Goal: Information Seeking & Learning: Learn about a topic

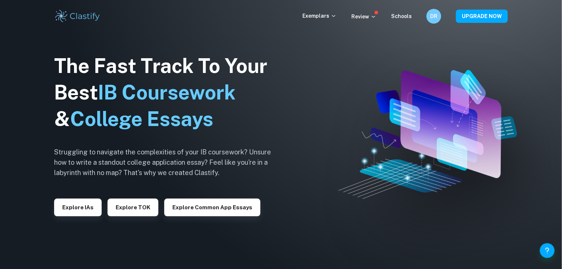
click at [321, 11] on div "Exemplars Review Schools DR UPGRADE NOW" at bounding box center [280, 16] width 471 height 15
click at [323, 12] on p "Exemplars" at bounding box center [319, 16] width 34 height 8
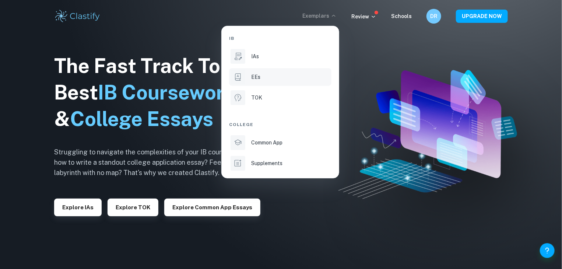
click at [285, 78] on div "EEs" at bounding box center [290, 77] width 79 height 8
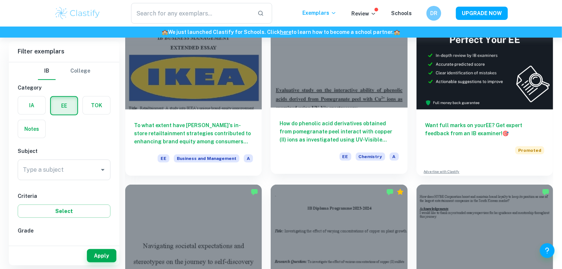
scroll to position [87, 0]
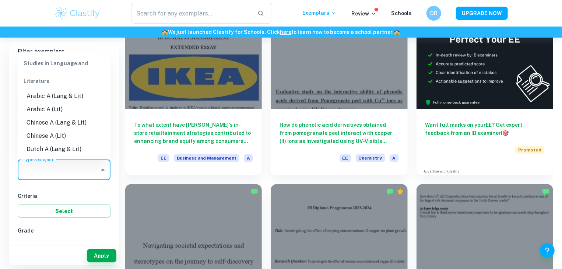
click at [77, 163] on input "Type a subject" at bounding box center [58, 170] width 75 height 14
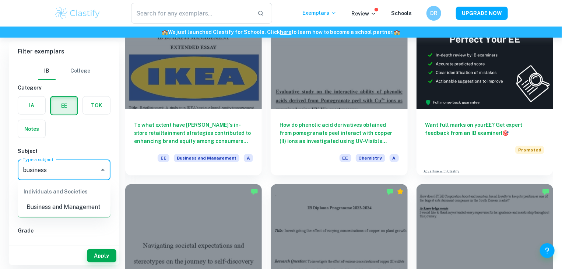
click at [74, 211] on li "Business and Management" at bounding box center [64, 206] width 93 height 13
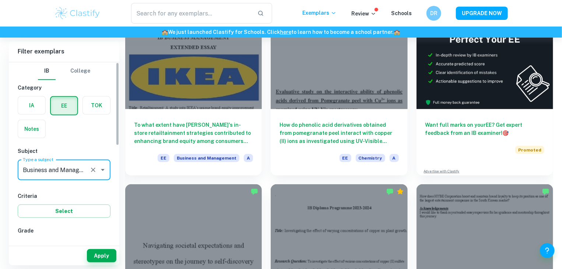
type input "Business and Management"
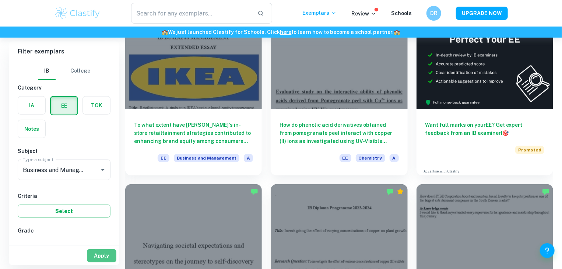
click at [115, 253] on button "Apply" at bounding box center [101, 255] width 29 height 13
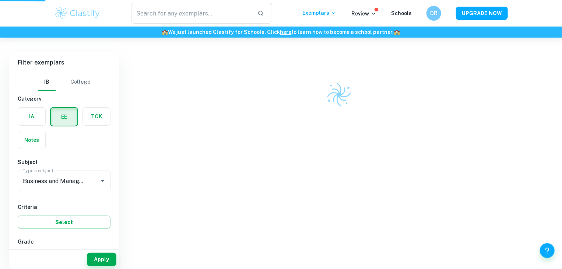
scroll to position [38, 0]
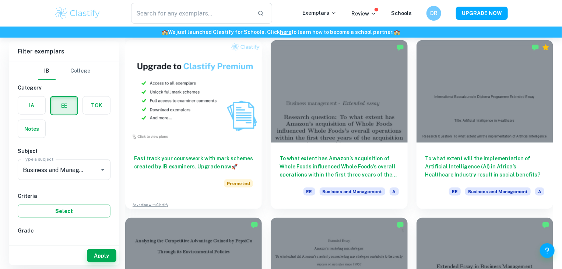
scroll to position [409, 0]
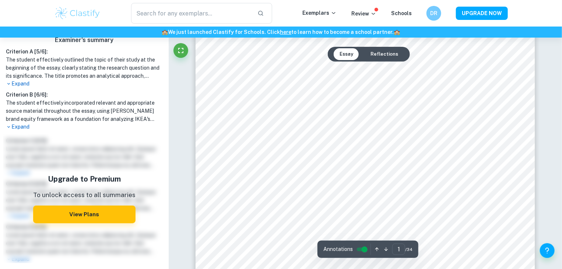
type input "2"
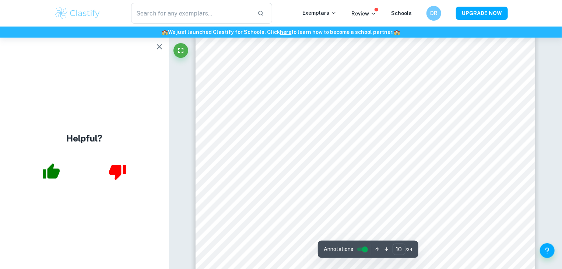
scroll to position [4262, 0]
click at [164, 49] on button "button" at bounding box center [159, 46] width 15 height 15
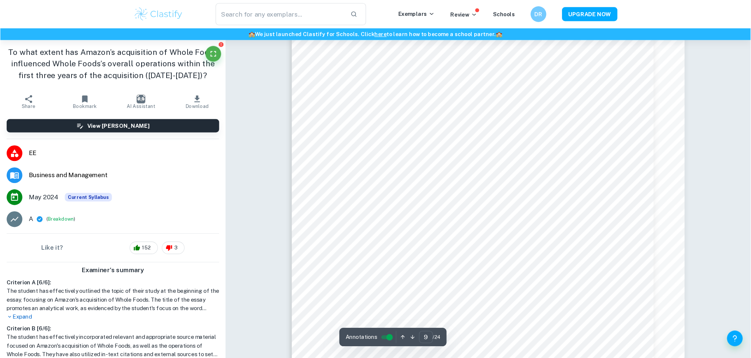
scroll to position [4056, 0]
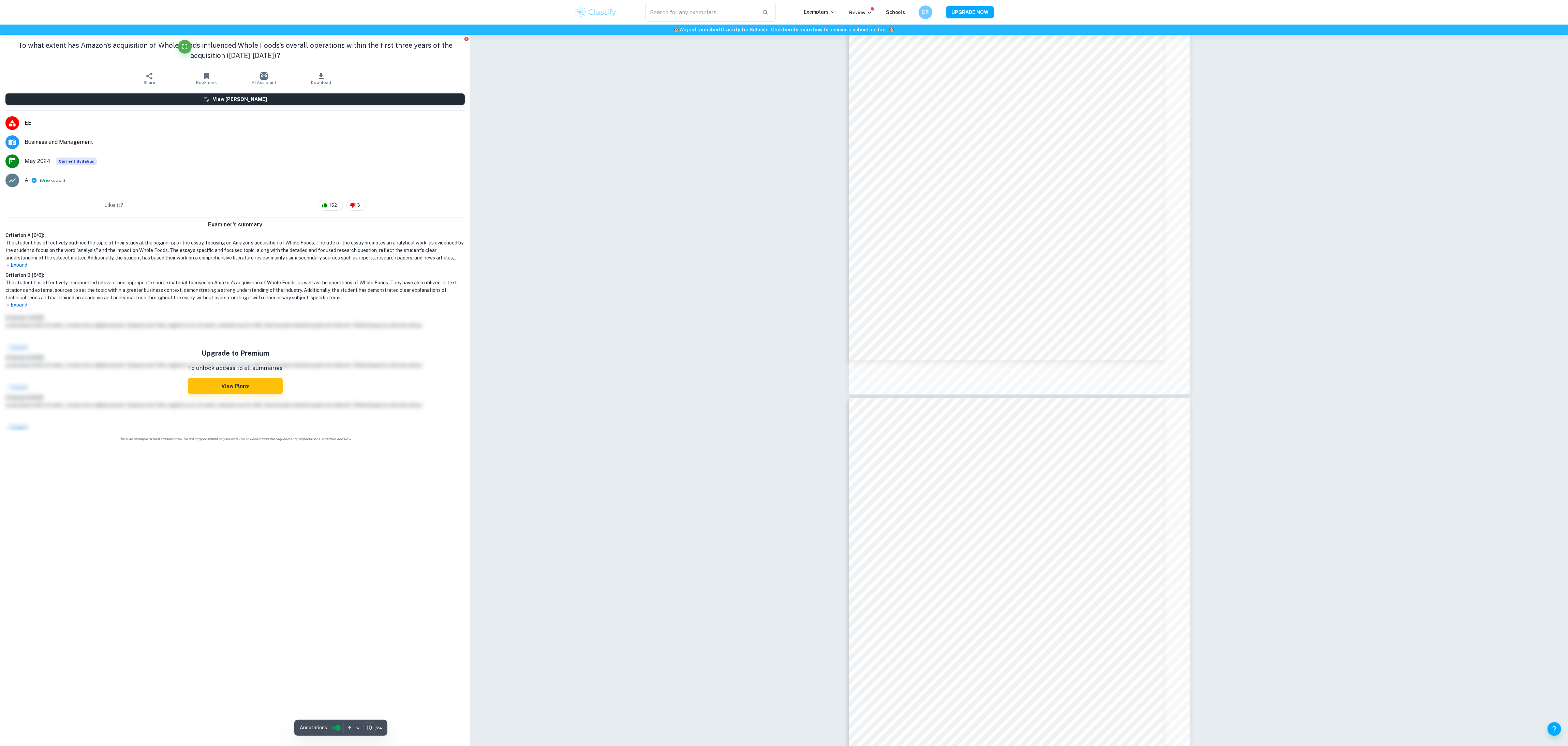
type input "9"
